Goal: Information Seeking & Learning: Learn about a topic

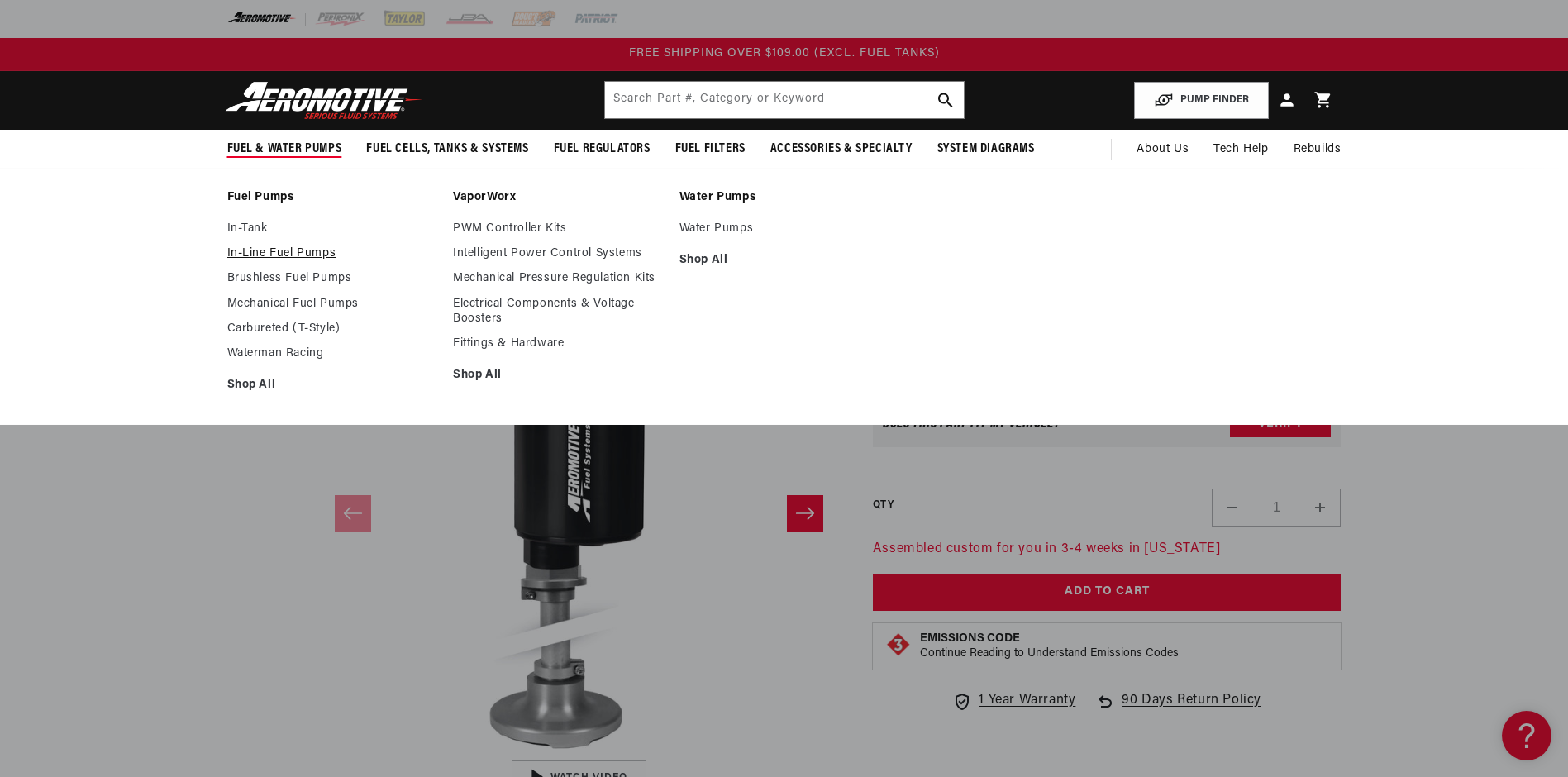
click at [293, 252] on link "In-Line Fuel Pumps" at bounding box center [332, 254] width 210 height 15
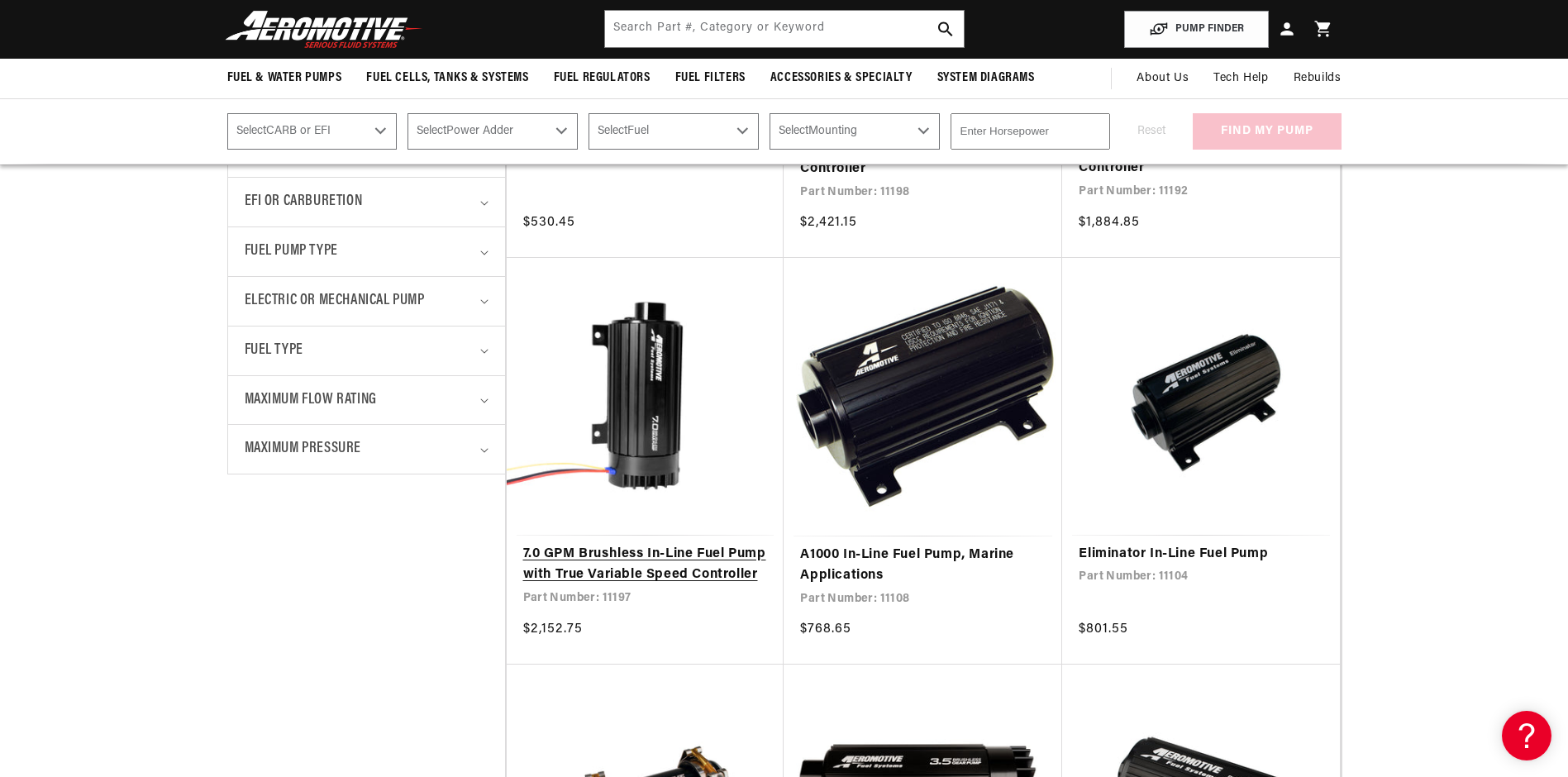
scroll to position [496, 0]
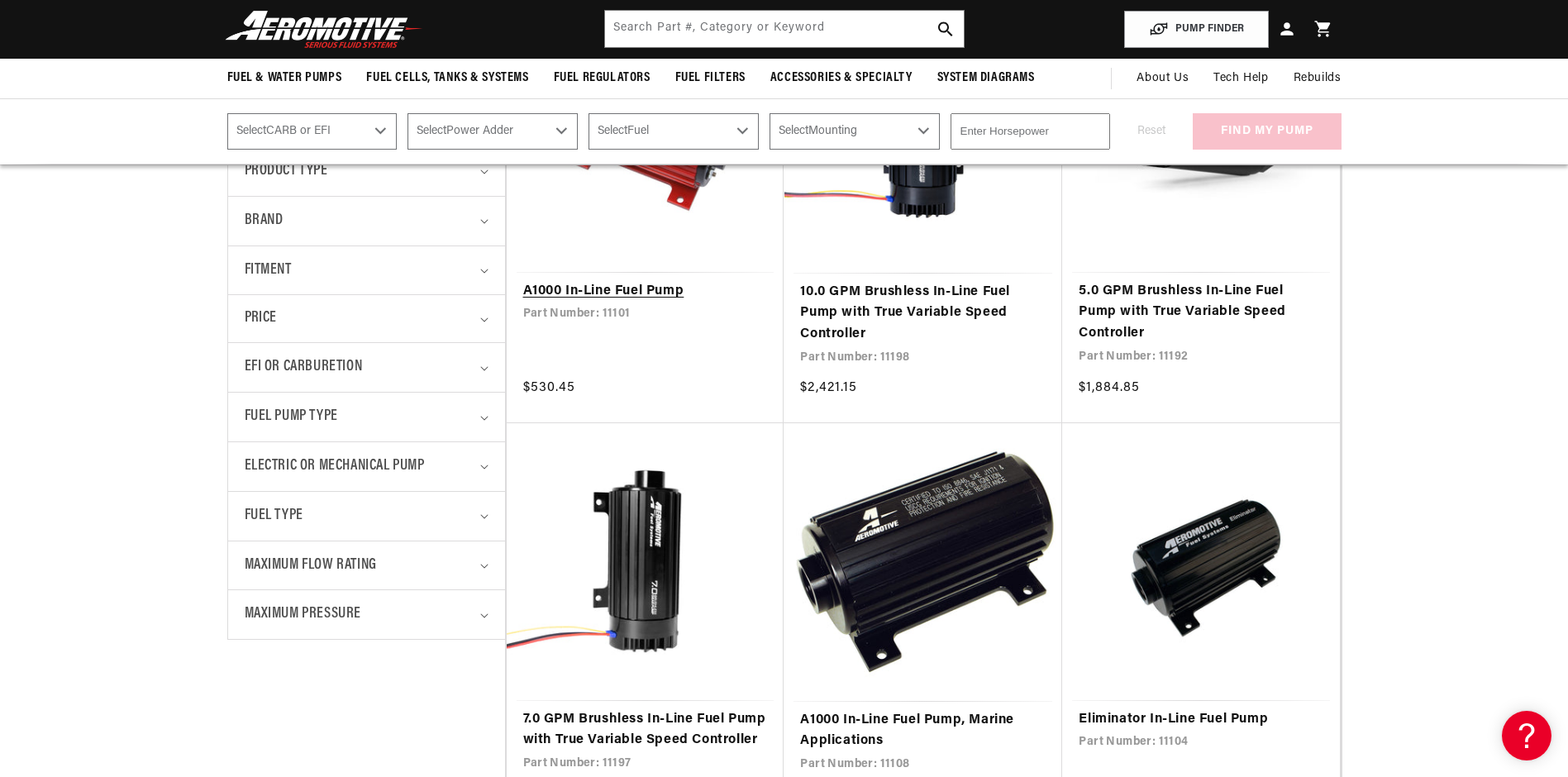
click at [597, 290] on link "A1000 In-Line Fuel Pump" at bounding box center [645, 292] width 245 height 22
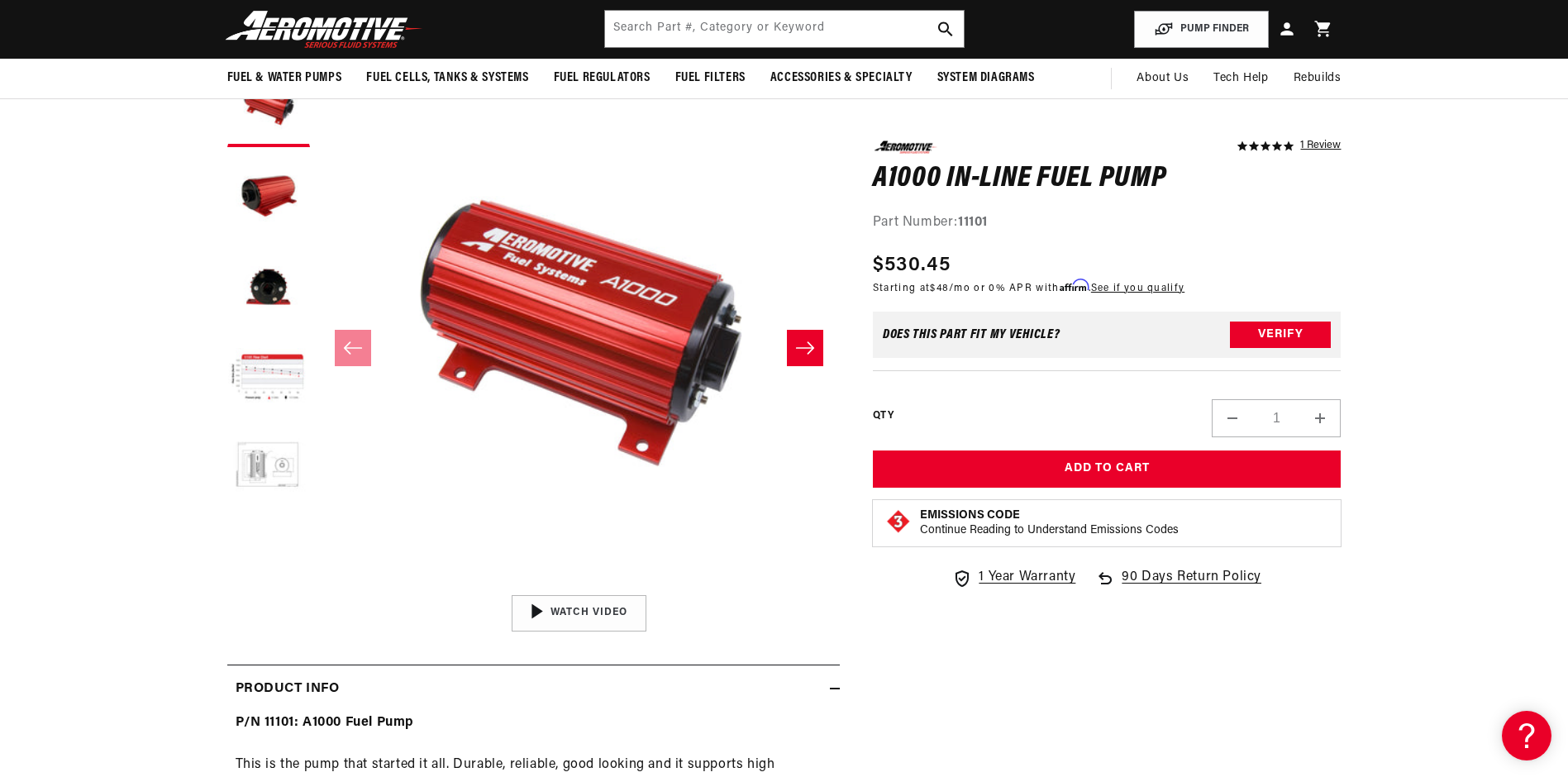
click at [277, 457] on button "Load image 5 in gallery view" at bounding box center [268, 469] width 82 height 82
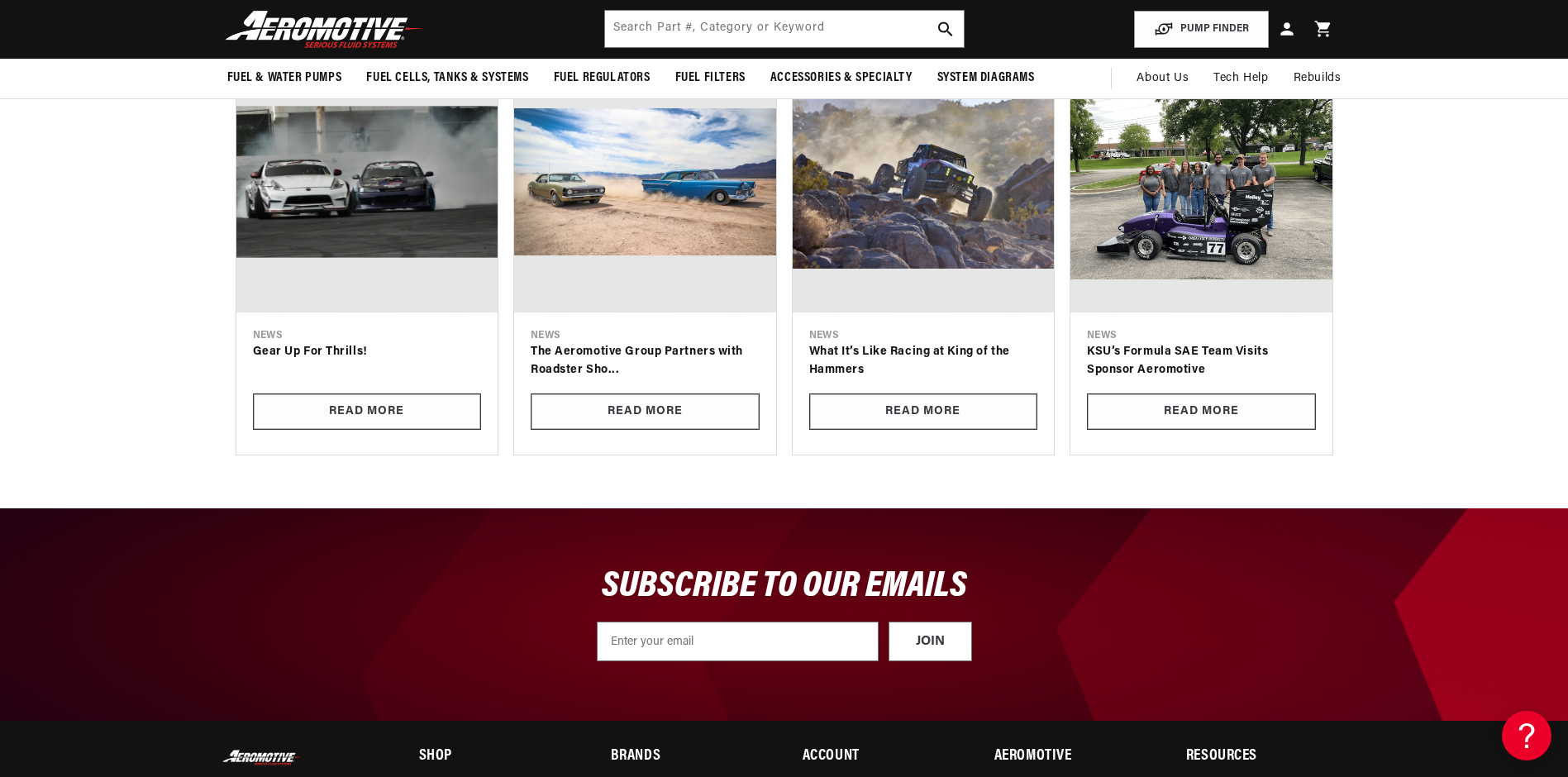
scroll to position [3059, 0]
